Goal: Contribute content: Contribute content

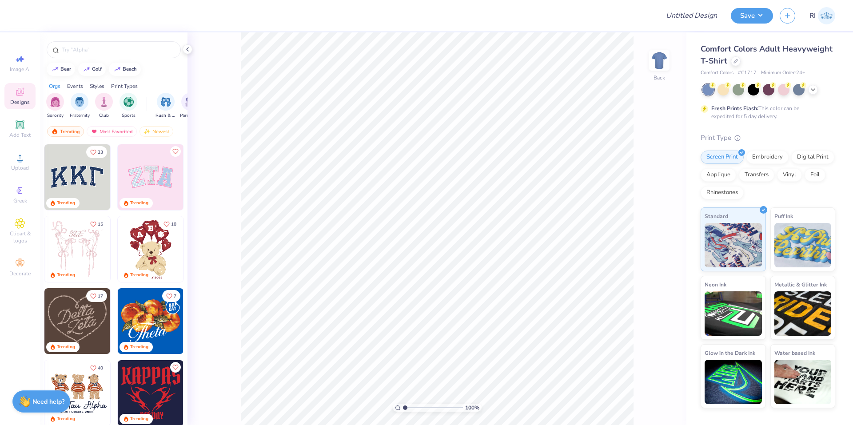
click at [818, 89] on div at bounding box center [768, 90] width 133 height 12
click at [815, 88] on icon at bounding box center [812, 88] width 7 height 7
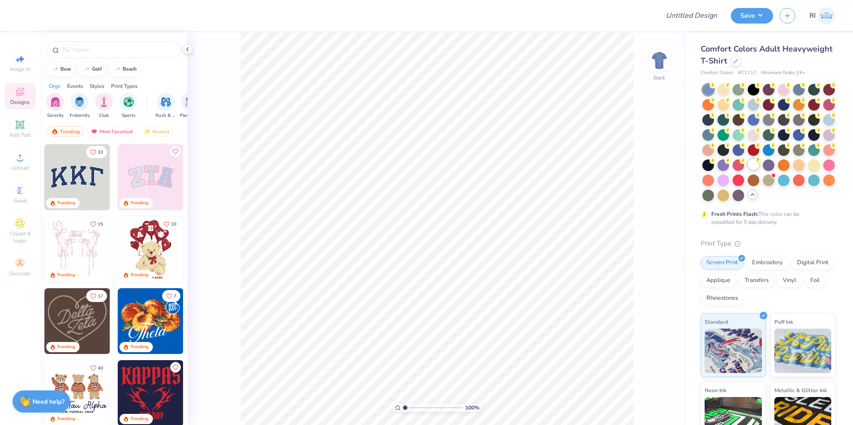
click at [747, 170] on div at bounding box center [753, 165] width 12 height 12
click at [697, 17] on input "Design Title" at bounding box center [680, 16] width 87 height 18
paste input "506751D"
type input "506751D"
click at [24, 167] on span "Upload" at bounding box center [20, 167] width 18 height 7
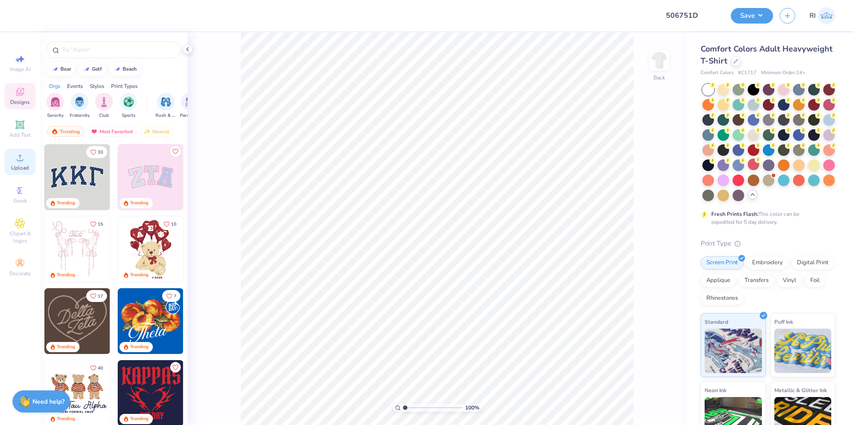
click at [20, 159] on circle at bounding box center [19, 160] width 5 height 5
click at [23, 158] on icon at bounding box center [20, 157] width 11 height 11
click at [21, 129] on icon at bounding box center [20, 124] width 11 height 11
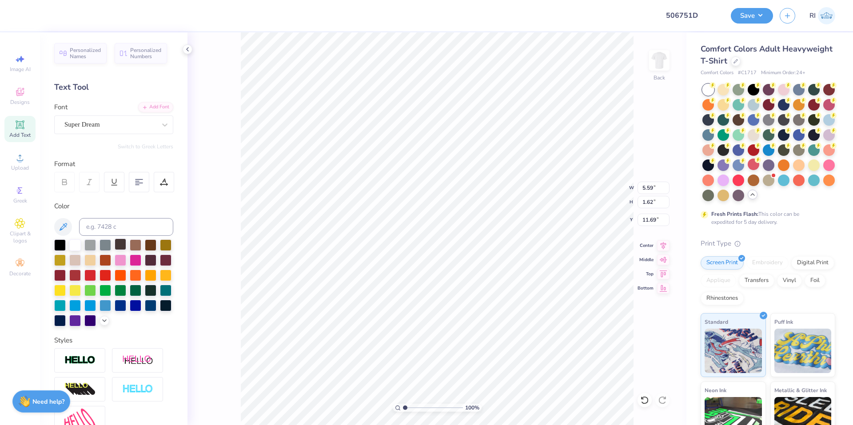
click at [122, 243] on div at bounding box center [121, 244] width 12 height 12
type input "7.46"
click at [156, 108] on div "Add Font" at bounding box center [155, 106] width 35 height 10
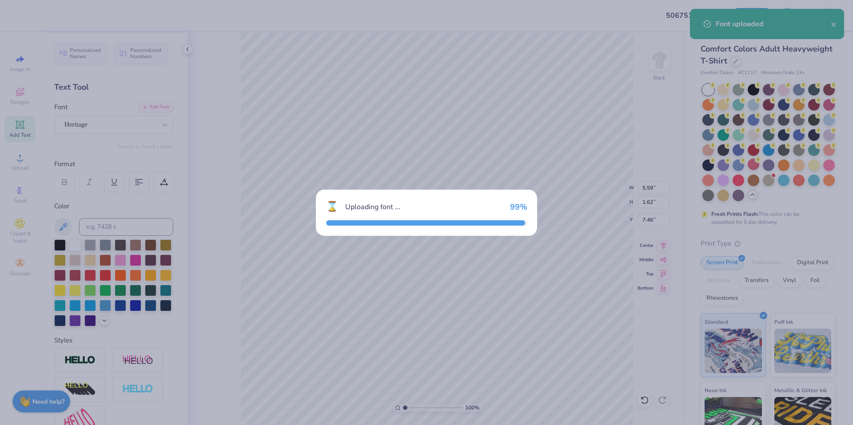
type input "5.47"
type input "2.09"
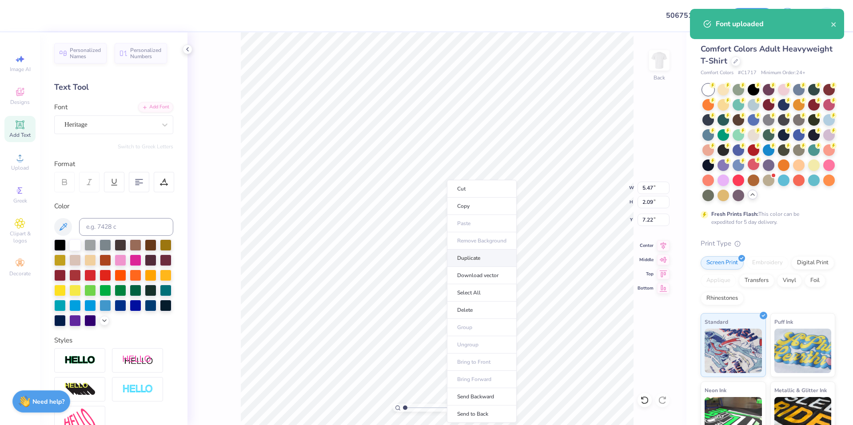
click at [493, 257] on li "Duplicate" at bounding box center [482, 258] width 70 height 17
type input "12.93"
click at [144, 101] on div "Personalized Names Personalized Numbers Text Tool Add Font Font Heritage Switch…" at bounding box center [113, 228] width 147 height 393
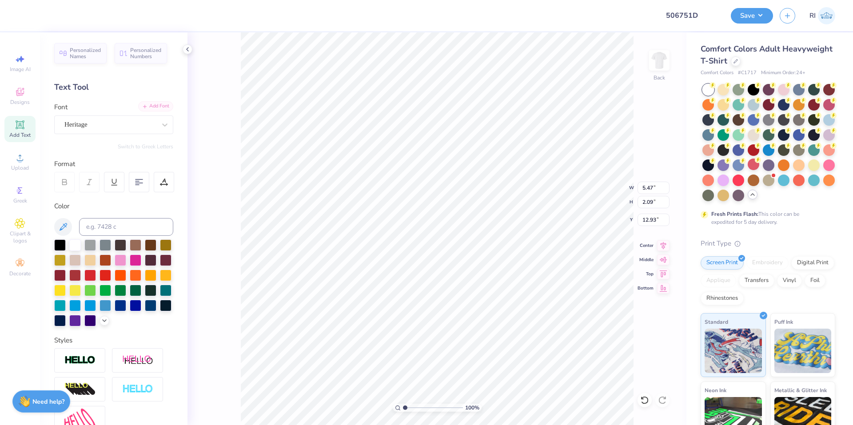
click at [152, 104] on div "Add Font" at bounding box center [155, 106] width 35 height 10
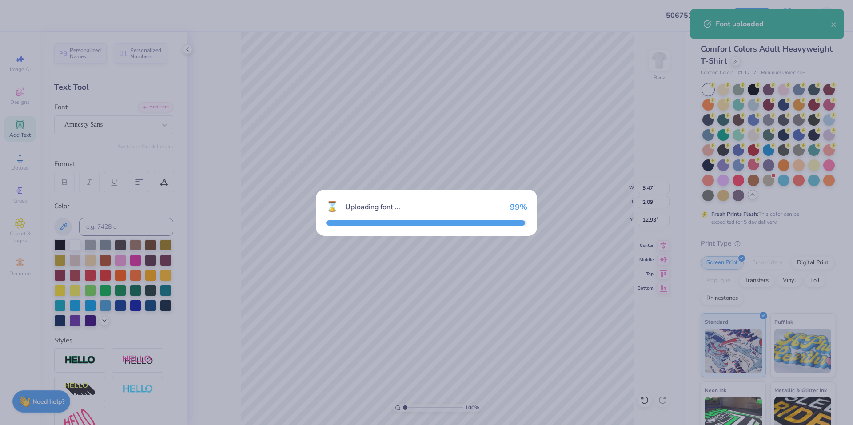
type input "5.63"
type input "1.36"
type input "13.30"
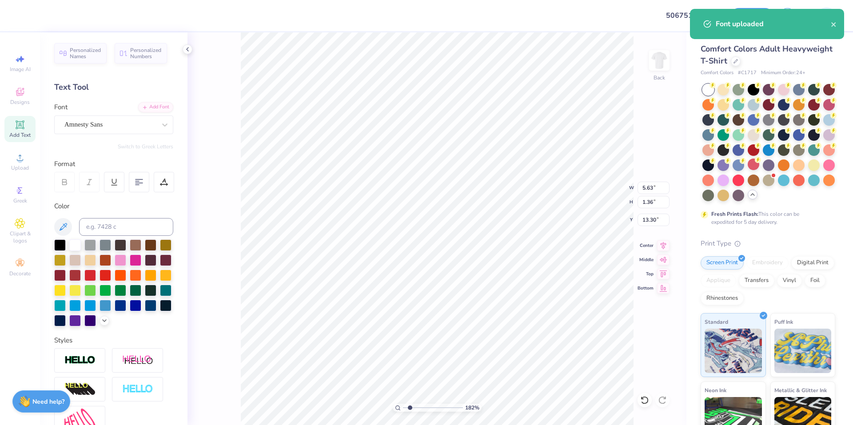
type input "1.82266588284093"
type input "16.68"
type input "1.82266588284093"
type textarea "S"
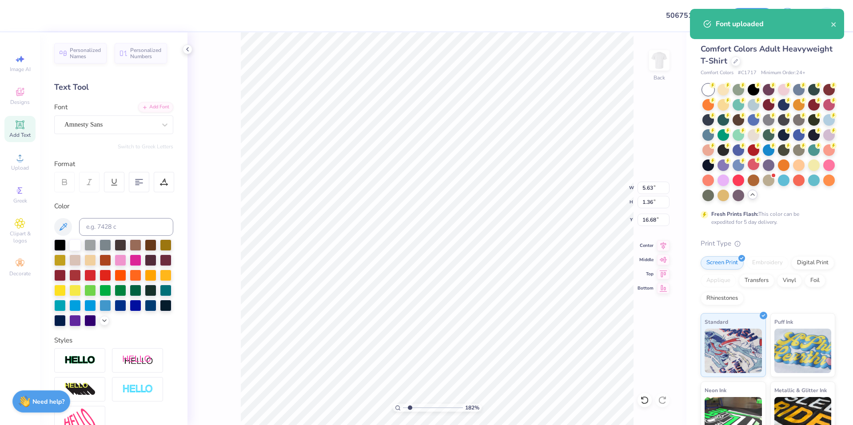
type input "1.82266588284093"
type textarea "ST"
type input "1.82266588284093"
type textarea "STR"
type input "1.82266588284093"
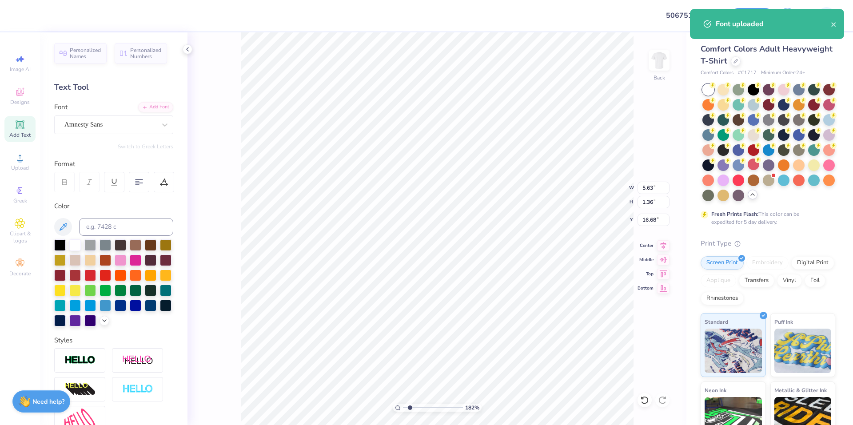
type textarea "STRON"
type input "1.82266588284093"
type textarea "STRONG"
type input "1.82266588284093"
type textarea "STRONGE"
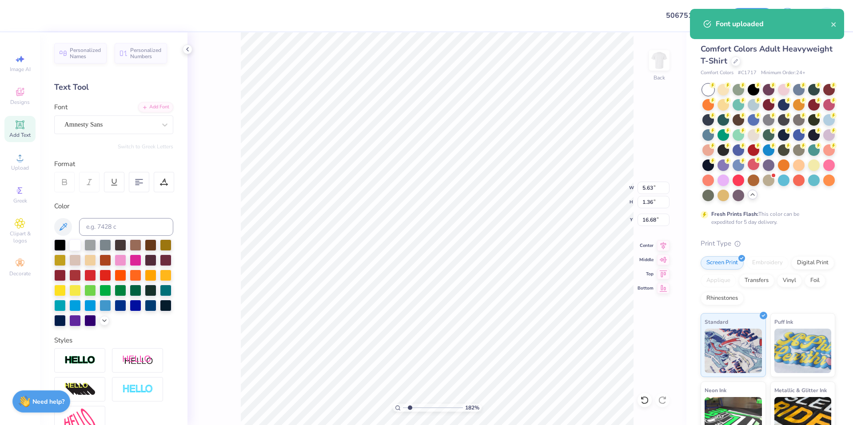
type input "1.82266588284093"
type textarea "STRONGER"
type input "1.82266588284093"
type textarea "STRONGER"
type input "1.82266588284093"
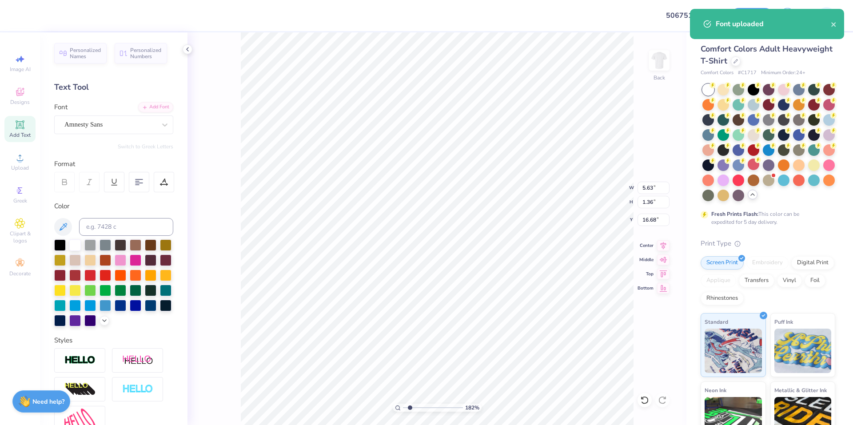
type textarea "STRONGER IN"
type input "1.82266588284093"
type textarea "STRONGER IN"
type input "1.82266588284093"
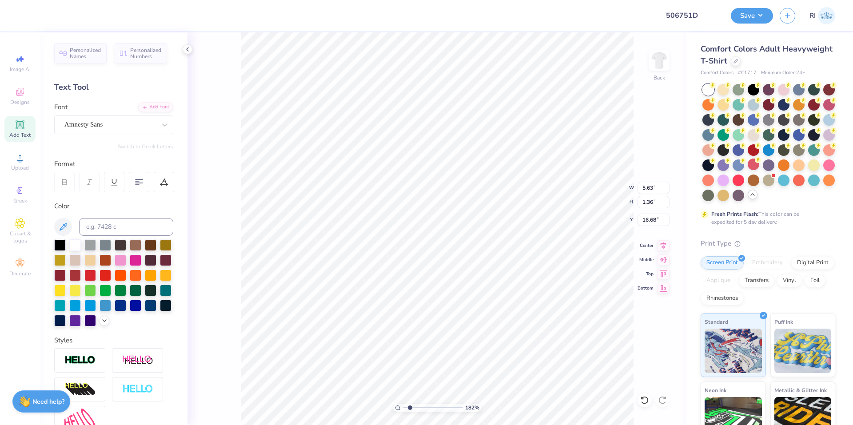
type textarea "STRONGER IN SI"
type input "1.82266588284093"
type textarea "STRONGER IN SIS"
type input "1.82266588284093"
type textarea "STRONGER IN SIST"
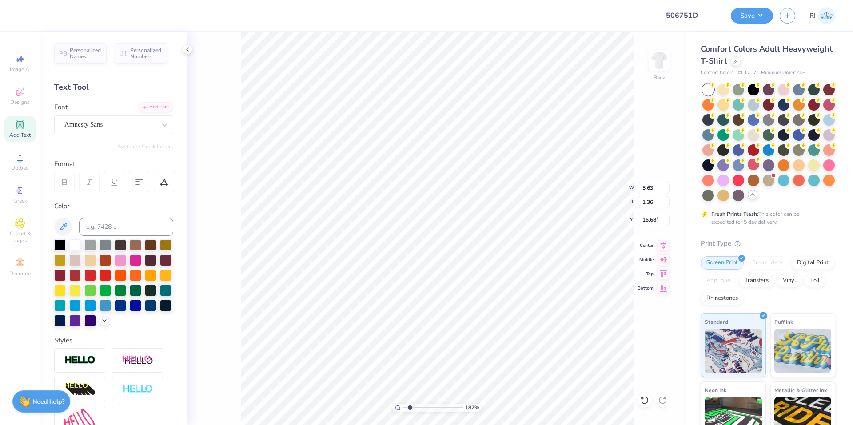
type input "1.82266588284093"
type textarea "STRONGER IN SISTE"
type input "1.82266588284093"
type textarea "STRONGER IN SISTER"
type input "1.82266588284093"
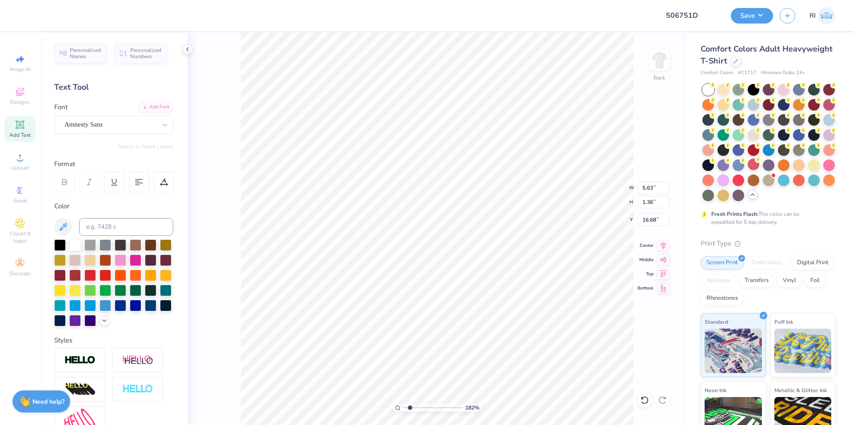
type textarea "STRONGER IN SISTERHO"
type input "1.82266588284093"
type textarea "STRONGER IN SISTERHOO"
type input "1.82266588284093"
type textarea "STRONGER IN SISTERHOOD"
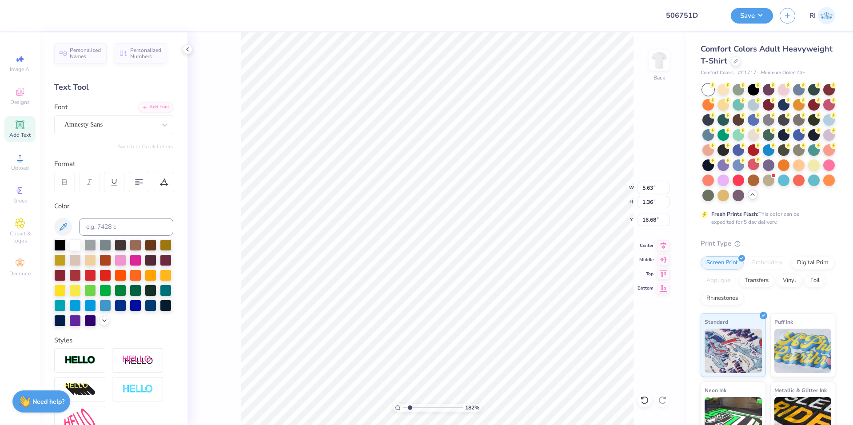
scroll to position [8, 6]
type input "1.22152498603932"
type input "14.17"
type input "0.67"
type input "17.03"
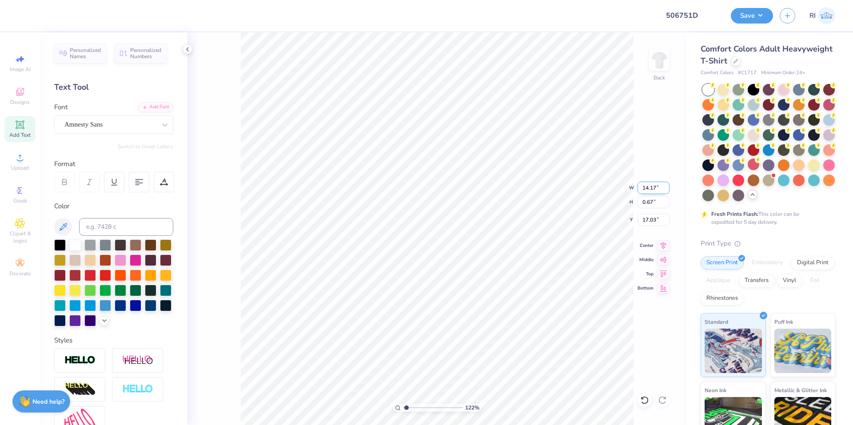
click at [649, 187] on input "14.17" at bounding box center [653, 188] width 32 height 12
type input "10"
type input "1.22152498603932"
type input "10.00"
type input "0.47"
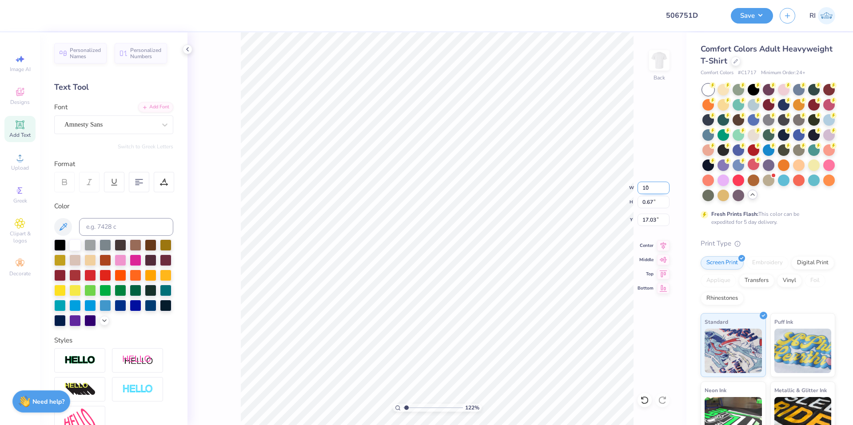
type input "17.12"
type input "1.82266588284093"
type input "11"
type input "1.82266588284093"
type input "11.00"
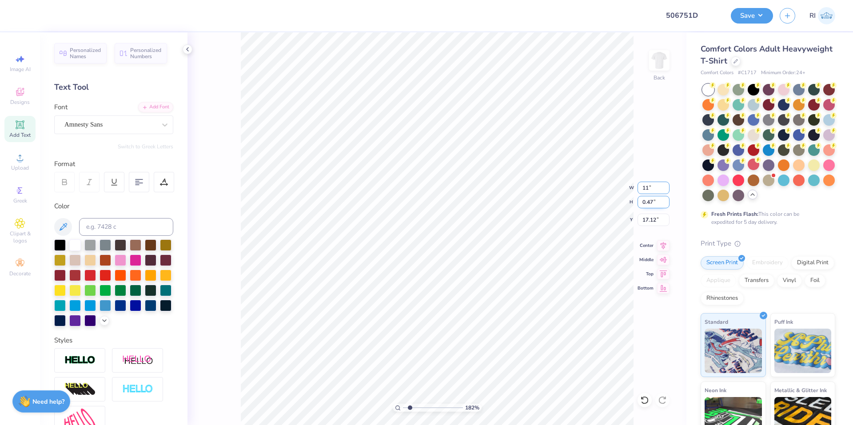
type input "0.52"
type input "17.10"
type input "2.01445811466782"
type input "16.39"
type input "4.49149148610075"
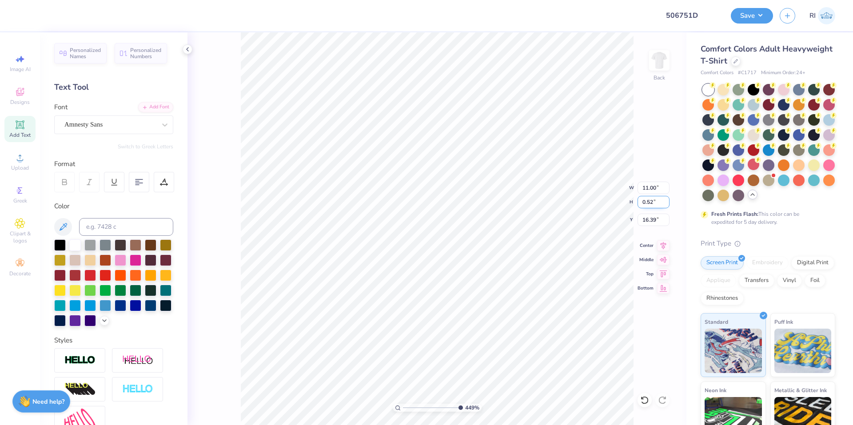
type input "11.13"
type input "0.53"
click at [417, 262] on li "Duplicate" at bounding box center [419, 258] width 70 height 17
type input "2.22962763702902"
type input "17.39"
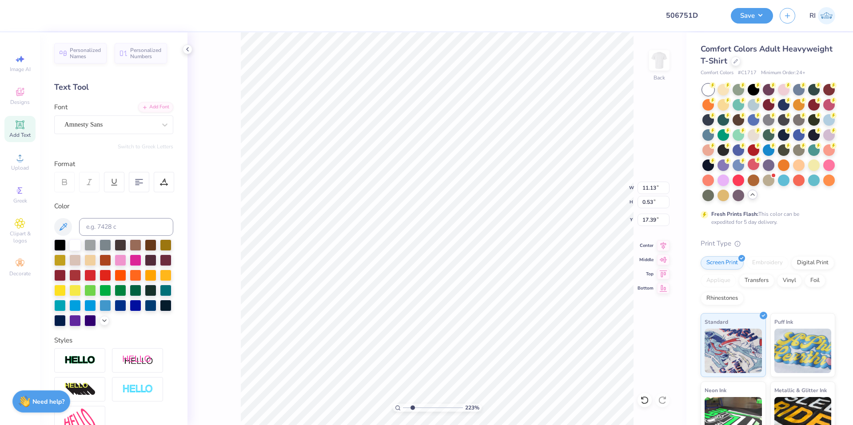
type input "2.22962763702902"
type textarea "F"
type input "2.22962763702902"
type textarea "FAL"
type input "2.22962763702902"
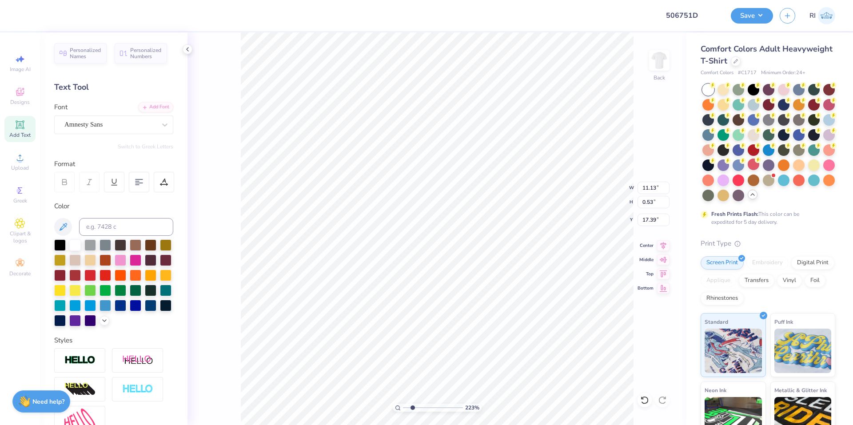
type textarea "FALL"
type input "2.22962763702902"
type textarea "FALL"
type input "2.22962763702902"
type textarea "FALL 2"
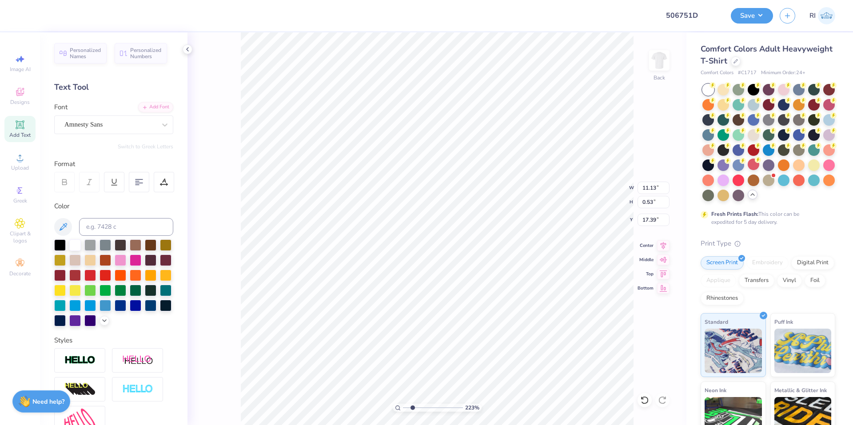
type input "2.22962763702902"
type textarea "FALL 22"
type input "2.22962763702902"
type textarea "FALL 225"
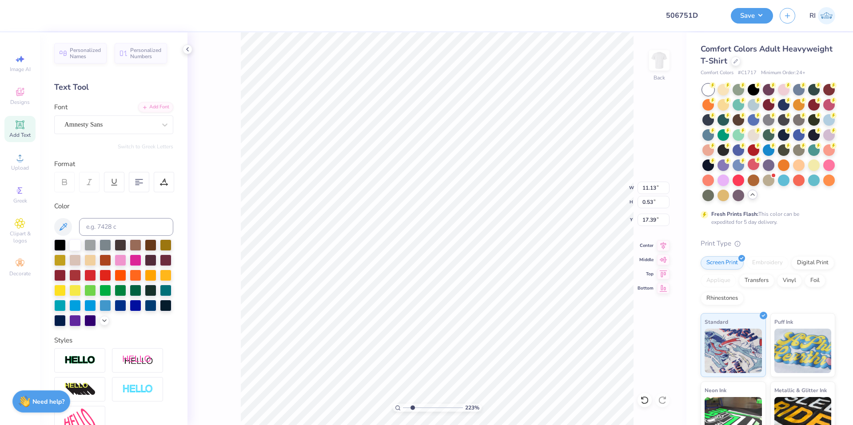
type input "2.22962763702902"
type textarea "FALL 22"
type input "2.22962763702902"
type textarea "FALL 2"
type input "2.22962763702902"
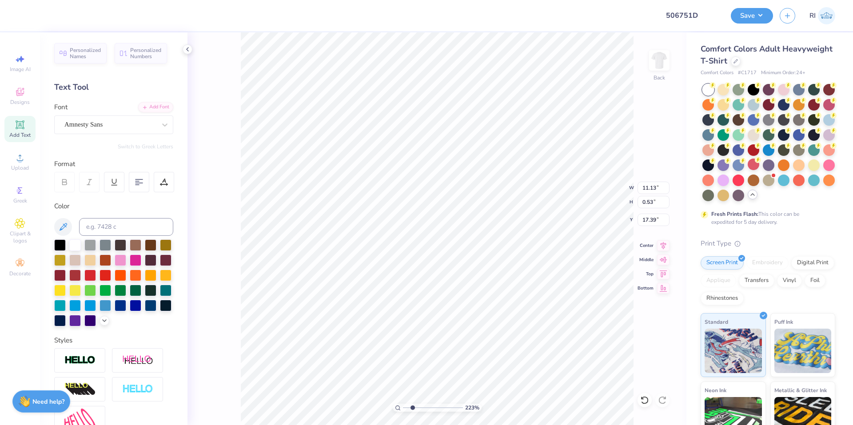
type textarea "FALL 202"
type input "2.22962763702902"
type textarea "FALL 2025"
type input "9.04792147113709"
type input "17.17"
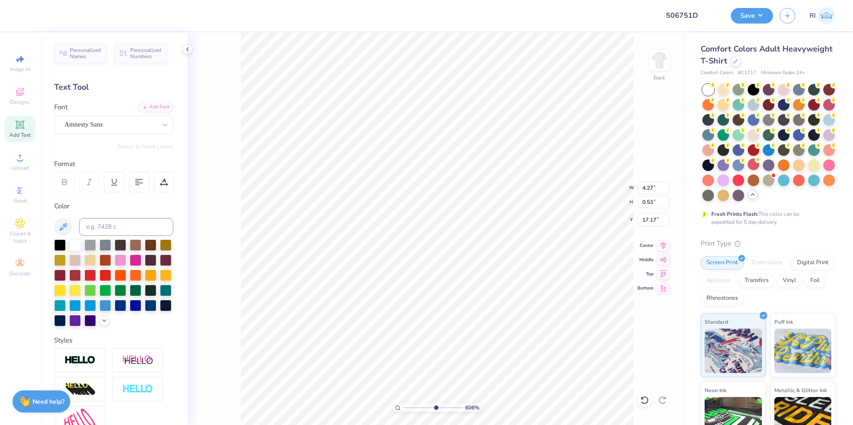
type input "1.82528205522702"
type input "17.20"
type input "1.22327830790017"
type textarea "l"
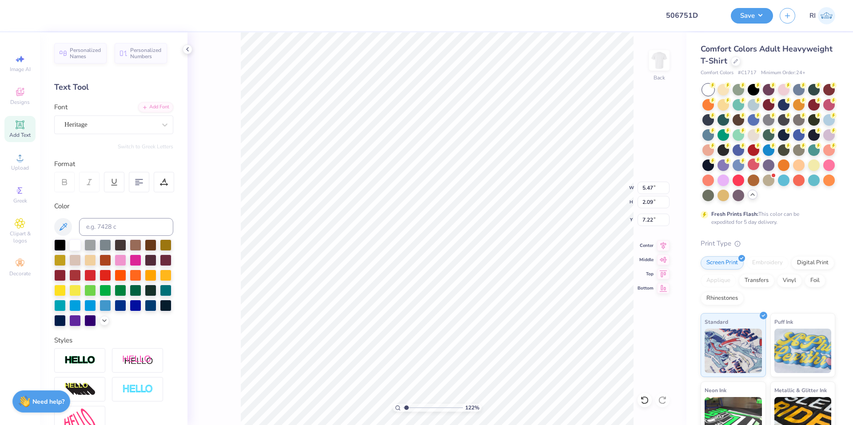
type input "1.22327830790017"
type textarea "lA"
type input "1.22327830790017"
type textarea "[PERSON_NAME]"
type input "1.22327830790017"
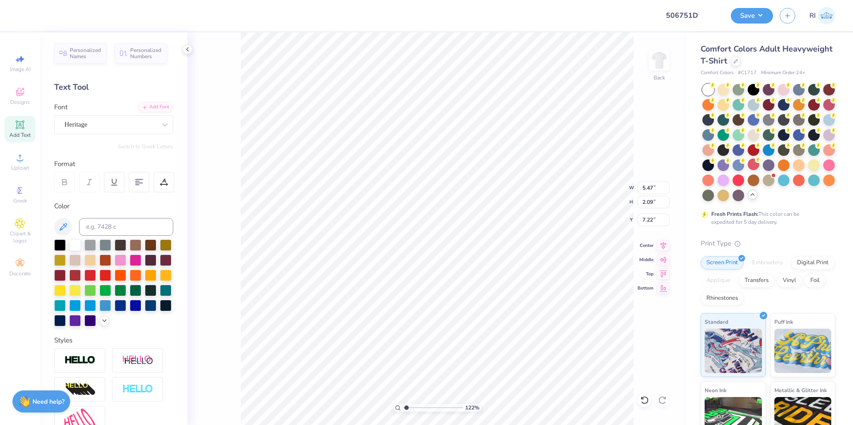
type textarea "lA"
type input "1.22327830790017"
type textarea "l"
type input "1.22327830790017"
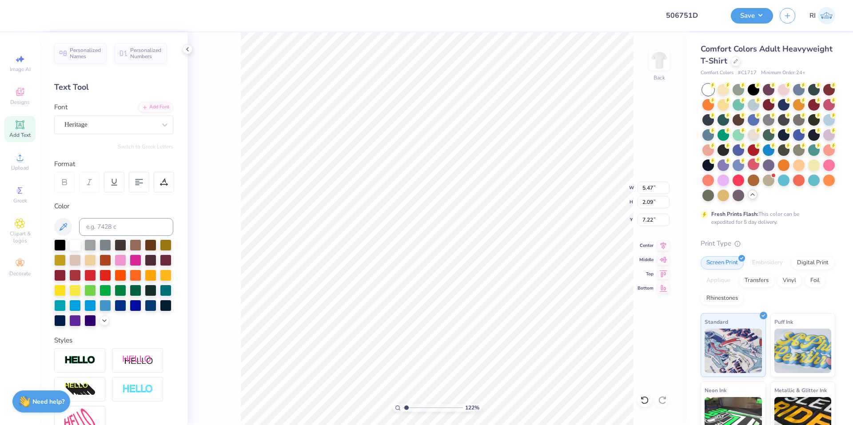
type textarea "L"
type input "1.22327830790017"
type textarea "La"
type input "1.22327830790017"
type textarea "[PERSON_NAME]"
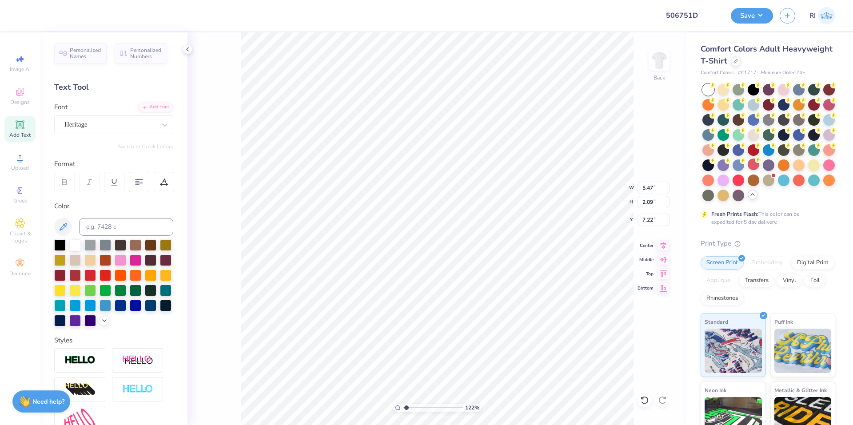
type input "1.22327830790017"
type textarea "Lamb"
type input "1.22327830790017"
type textarea "Lambda"
type input "1.22327830790017"
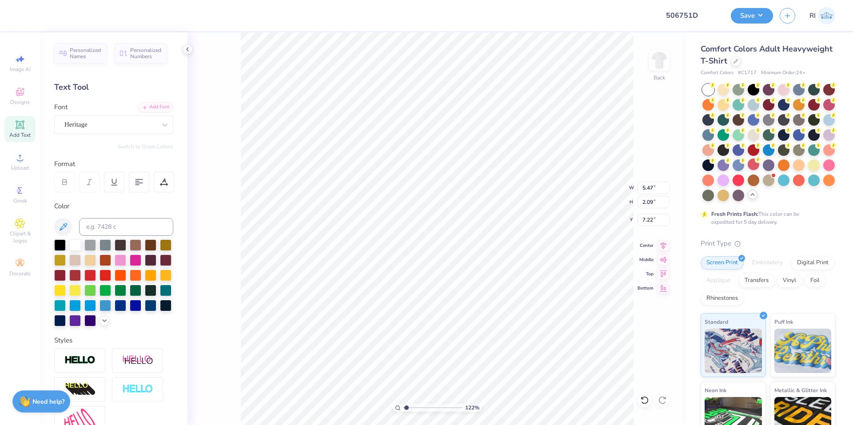
type textarea "Lambda"
type input "1.22327830790017"
type textarea "Lambda P"
type input "1.22327830790017"
type textarea "Lambda Pi"
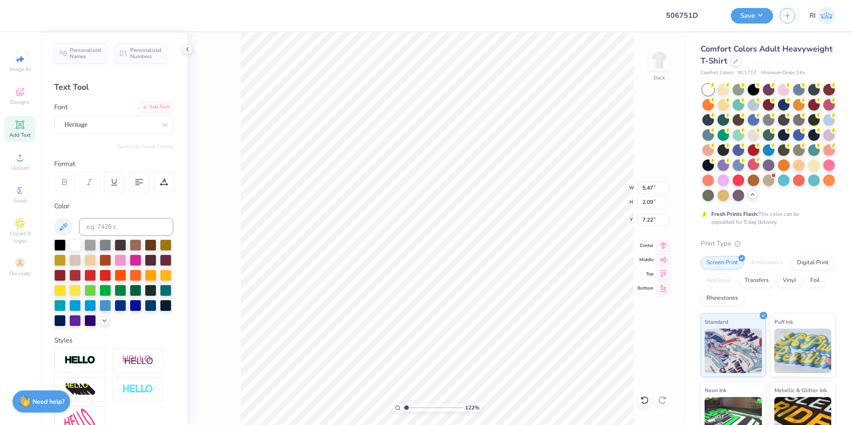
type input "1.22327830790017"
type textarea "Lambda Pi"
type input "1.22327830790017"
type textarea "Lambda Pi Ch"
type input "1.22327830790017"
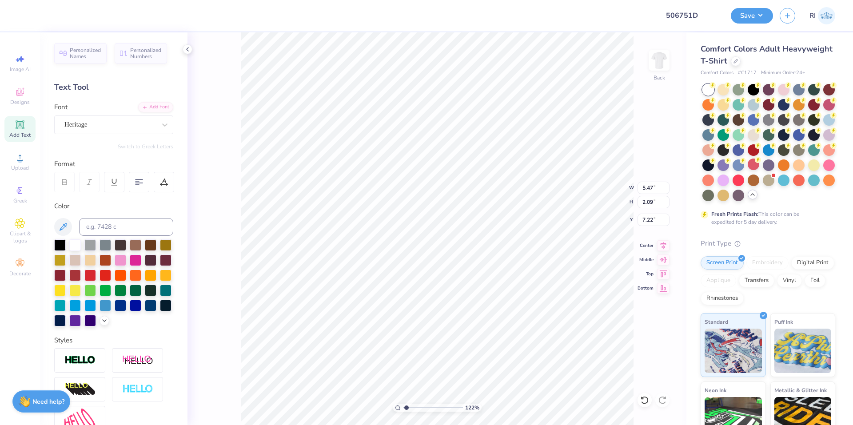
type textarea "Lambda Pi Chi"
type input "1.49426501797996"
type input "7.55"
type input "2.46424291384661"
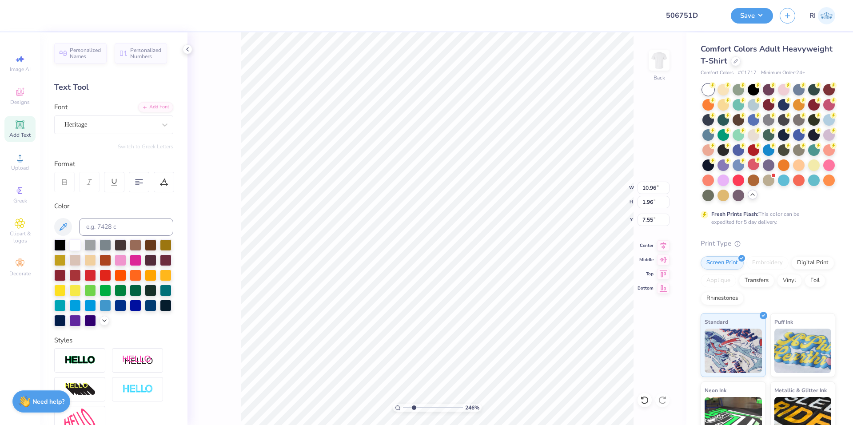
type input "12.12"
type input "2.17"
type input "7.34"
type input "3.01013429093398"
type input "7.21"
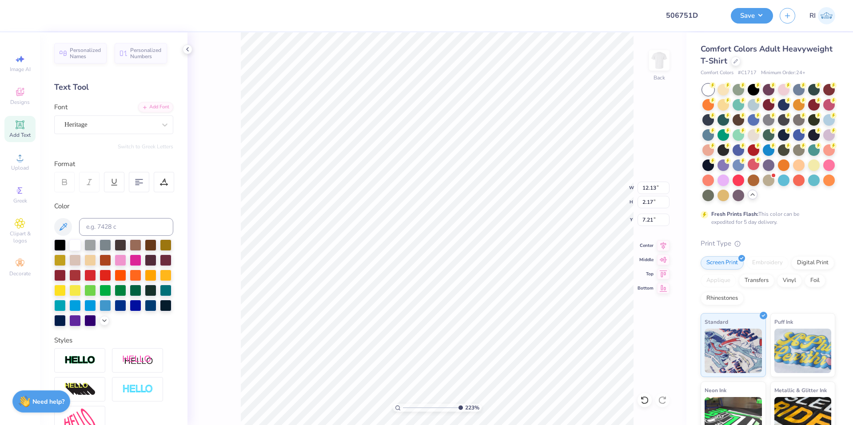
type input "2.22962763702902"
type input "12.13"
type input "1.49426501797996"
type input "5.04"
click at [22, 14] on div at bounding box center [24, 14] width 12 height 12
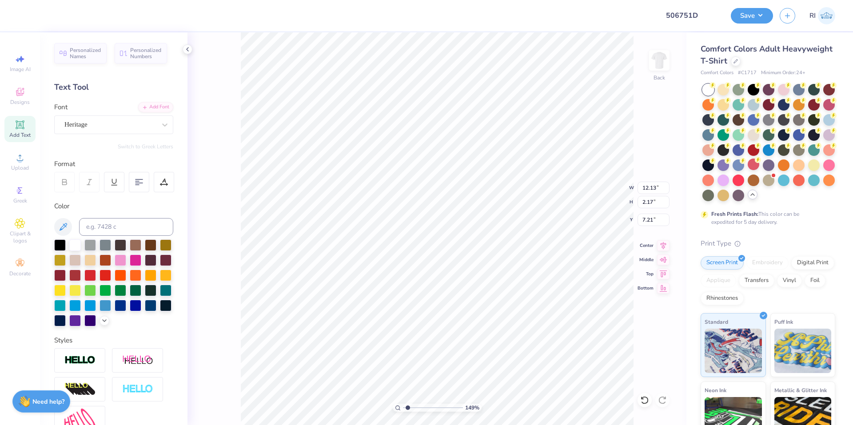
type input "1.49426501797996"
type input "9.71"
click at [57, 242] on div at bounding box center [60, 244] width 12 height 12
type input "1.49426501797996"
type input "10.52"
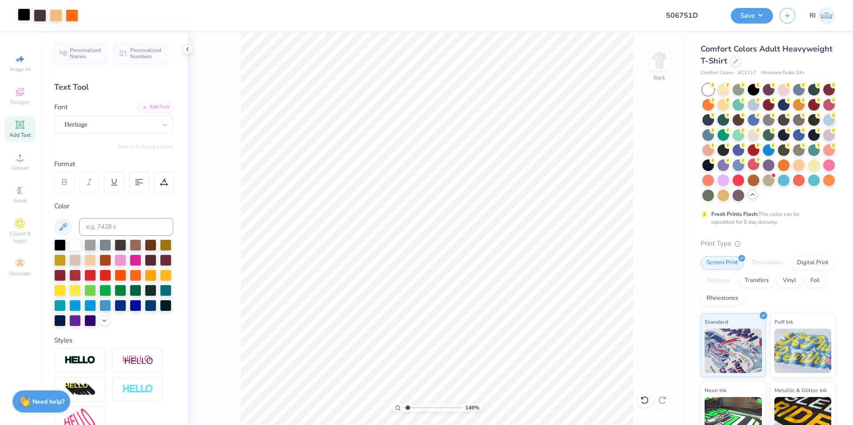
click at [27, 18] on div at bounding box center [24, 14] width 12 height 12
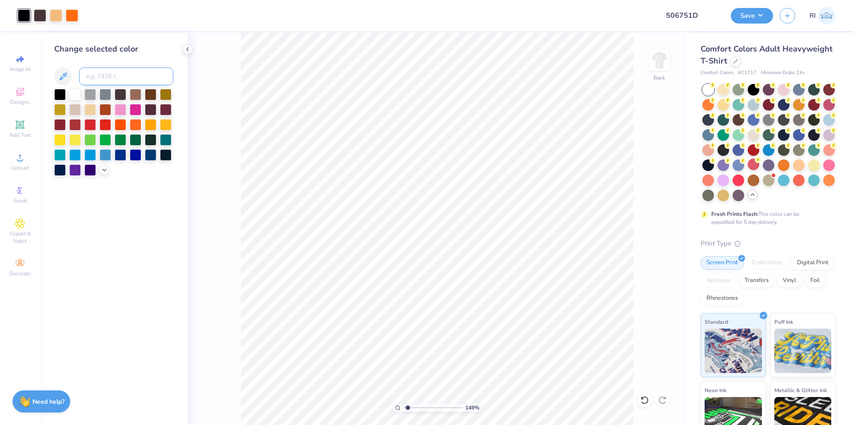
click at [119, 73] on input at bounding box center [126, 76] width 94 height 18
paste input
type input "1.49426501797996"
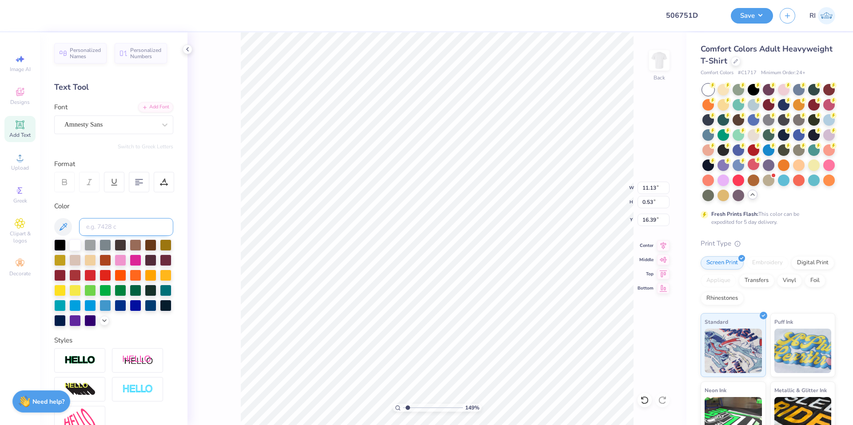
click at [116, 227] on input at bounding box center [126, 227] width 94 height 18
paste input
type input "1.49426501797996"
type input "4.27"
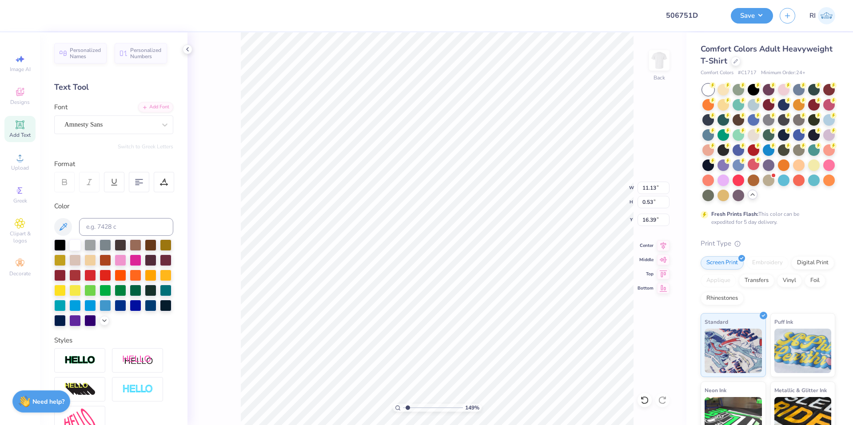
type input "17.20"
click at [123, 226] on input at bounding box center [126, 227] width 94 height 18
paste input
type input "1.49426501797996"
click at [650, 369] on div "100 % Back" at bounding box center [436, 228] width 499 height 393
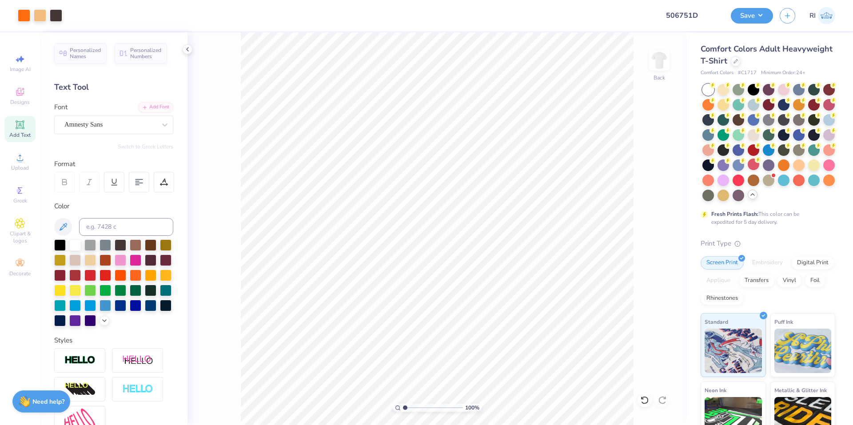
type input "1.00143535488908"
click at [655, 187] on input "12.13" at bounding box center [653, 188] width 32 height 12
type input "10"
type input "1.00143535488908"
type input "10.00"
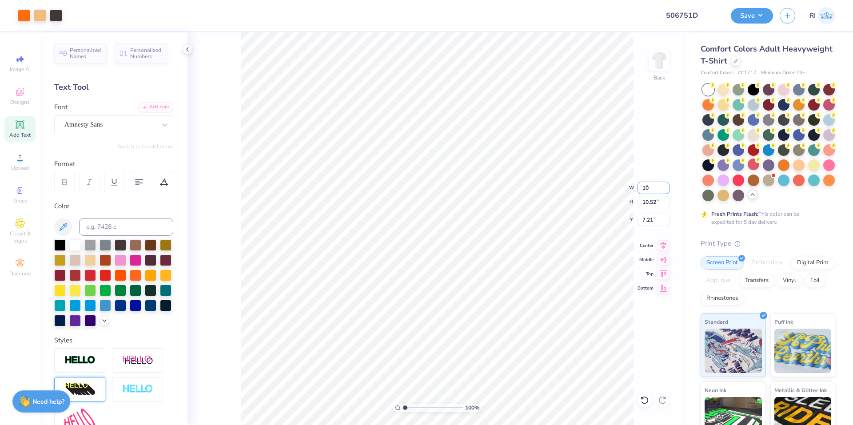
type input "8.67"
click at [651, 219] on input "8.13" at bounding box center [653, 220] width 32 height 12
type input "3"
type input "1.00143535488908"
type input "3.00"
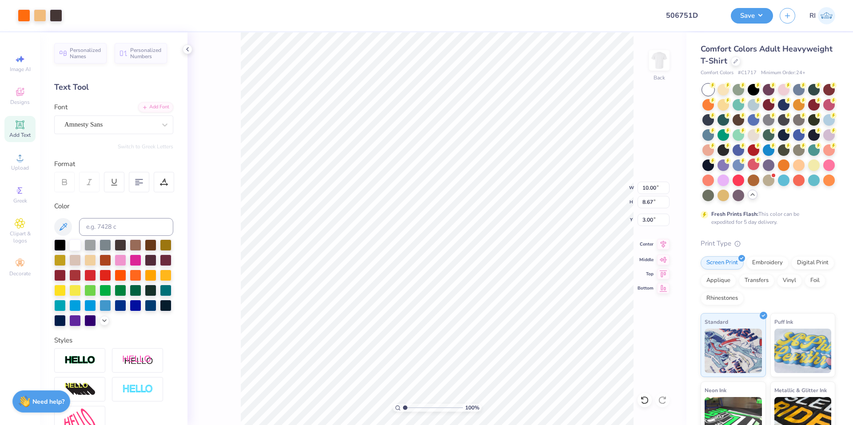
click at [654, 246] on div "Center" at bounding box center [653, 244] width 32 height 11
drag, startPoint x: 652, startPoint y: 218, endPoint x: 636, endPoint y: 217, distance: 16.0
click at [636, 217] on div "100 % Back W 10.00 10.00 " H 8.67 8.67 " Y 3.00 3.00 " Center Middle Top Bottom" at bounding box center [436, 228] width 499 height 393
click at [476, 321] on li "Group" at bounding box center [476, 325] width 70 height 17
click at [762, 14] on button "Save" at bounding box center [751, 15] width 42 height 16
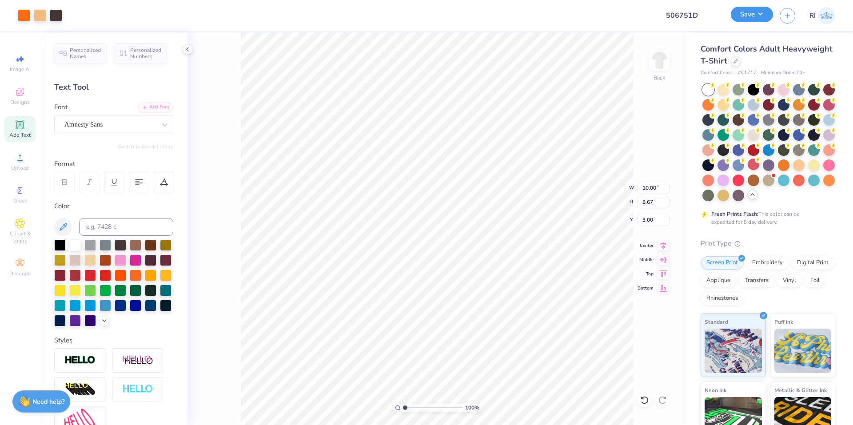
type input "1.00143535488908"
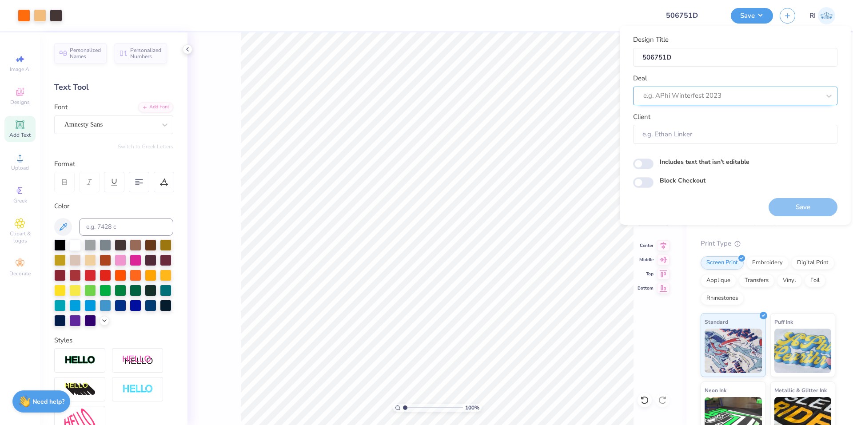
click at [721, 96] on div at bounding box center [731, 96] width 177 height 12
click at [719, 116] on div "Design Tool Gallery" at bounding box center [734, 119] width 197 height 15
type input "design tool galler"
type input "1.00143535488908"
type input "Design Tool Gallery User"
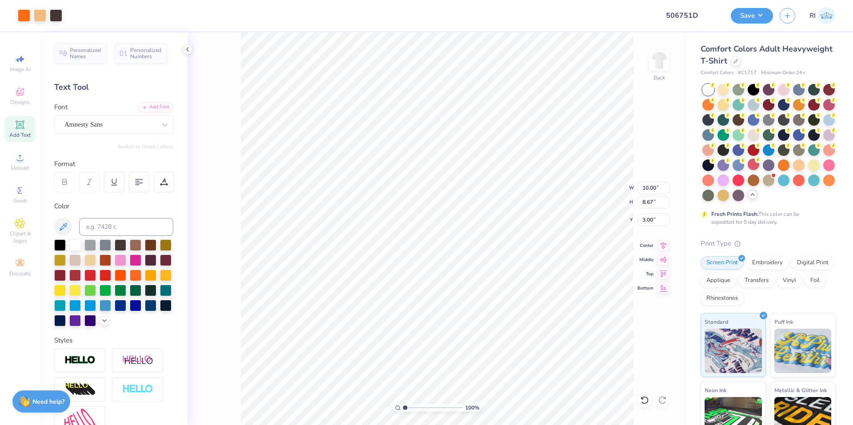
type input "1.00143535488908"
click at [654, 220] on input "3.00" at bounding box center [653, 220] width 32 height 12
type input "2"
type input "1.00143535488908"
type input "2.00"
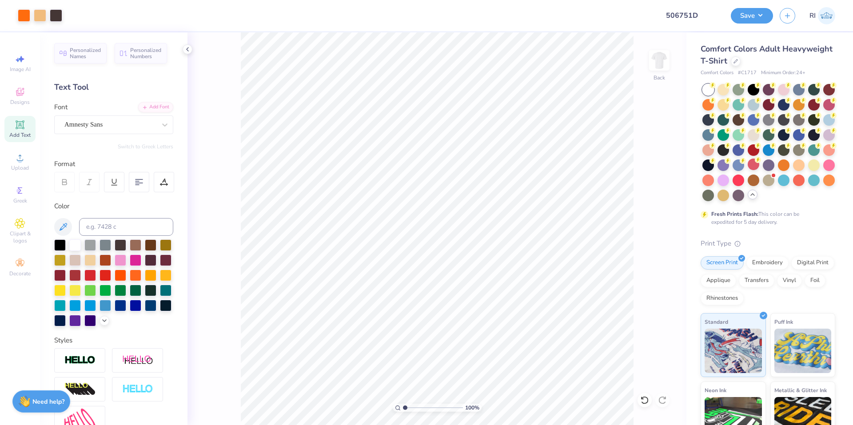
type input "1.00143535488908"
click at [648, 218] on input "2.00" at bounding box center [653, 220] width 32 height 12
click at [652, 220] on input "2.00" at bounding box center [653, 220] width 32 height 12
type input "2.5"
type input "1.00143535488908"
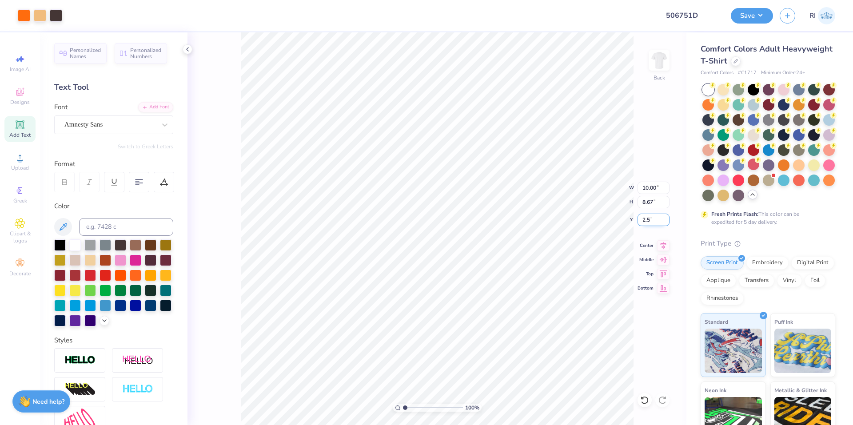
type input "2.50"
click at [767, 14] on button "Save" at bounding box center [751, 15] width 42 height 16
type input "1.00143535488908"
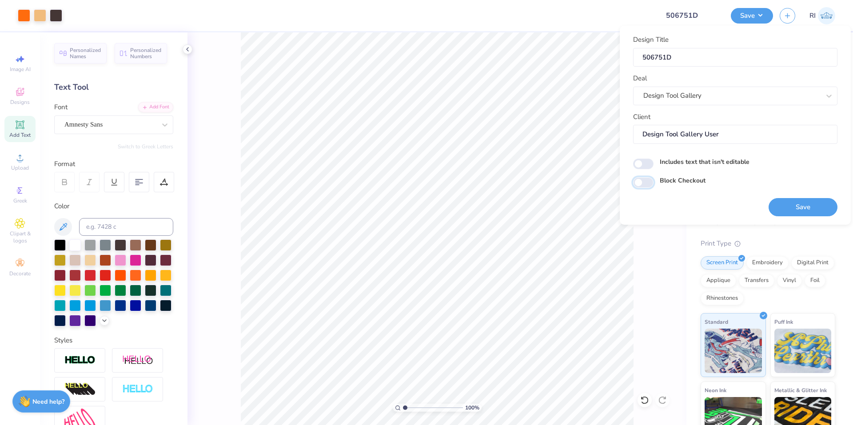
click at [645, 183] on input "Block Checkout" at bounding box center [643, 182] width 20 height 11
checkbox input "true"
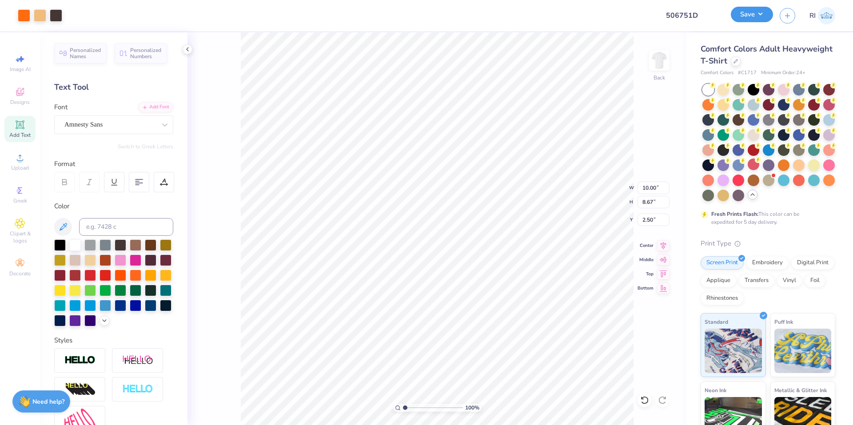
click at [766, 19] on button "Save" at bounding box center [751, 15] width 42 height 16
type input "1.00143535488908"
click at [653, 223] on input "2.50" at bounding box center [653, 220] width 32 height 12
type input "3"
type input "1.00143535488908"
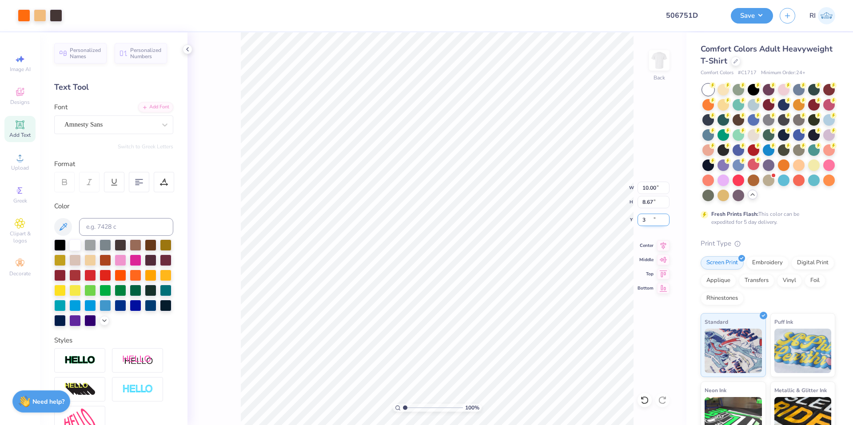
type input "3.00"
click at [761, 18] on button "Save" at bounding box center [751, 15] width 42 height 16
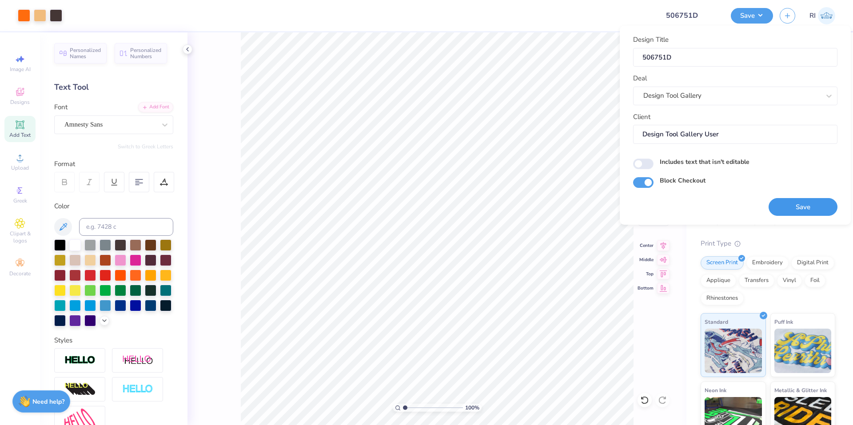
click at [803, 201] on button "Save" at bounding box center [802, 207] width 69 height 18
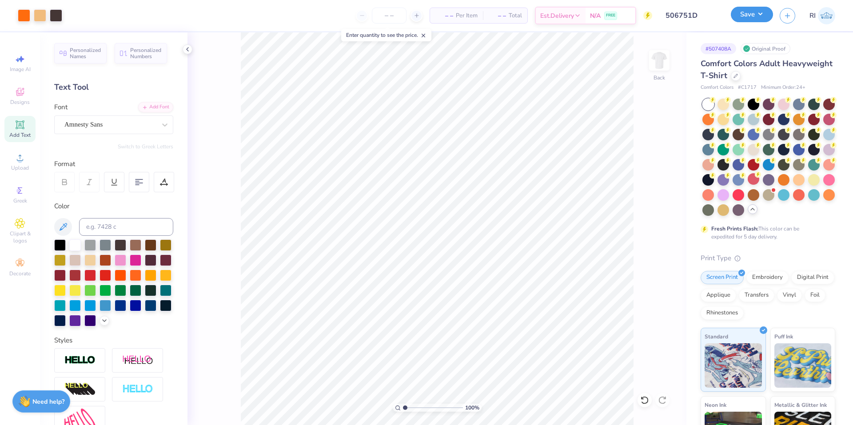
click at [769, 19] on button "Save" at bounding box center [751, 15] width 42 height 16
type input "1.00143535488908"
